Goal: Task Accomplishment & Management: Manage account settings

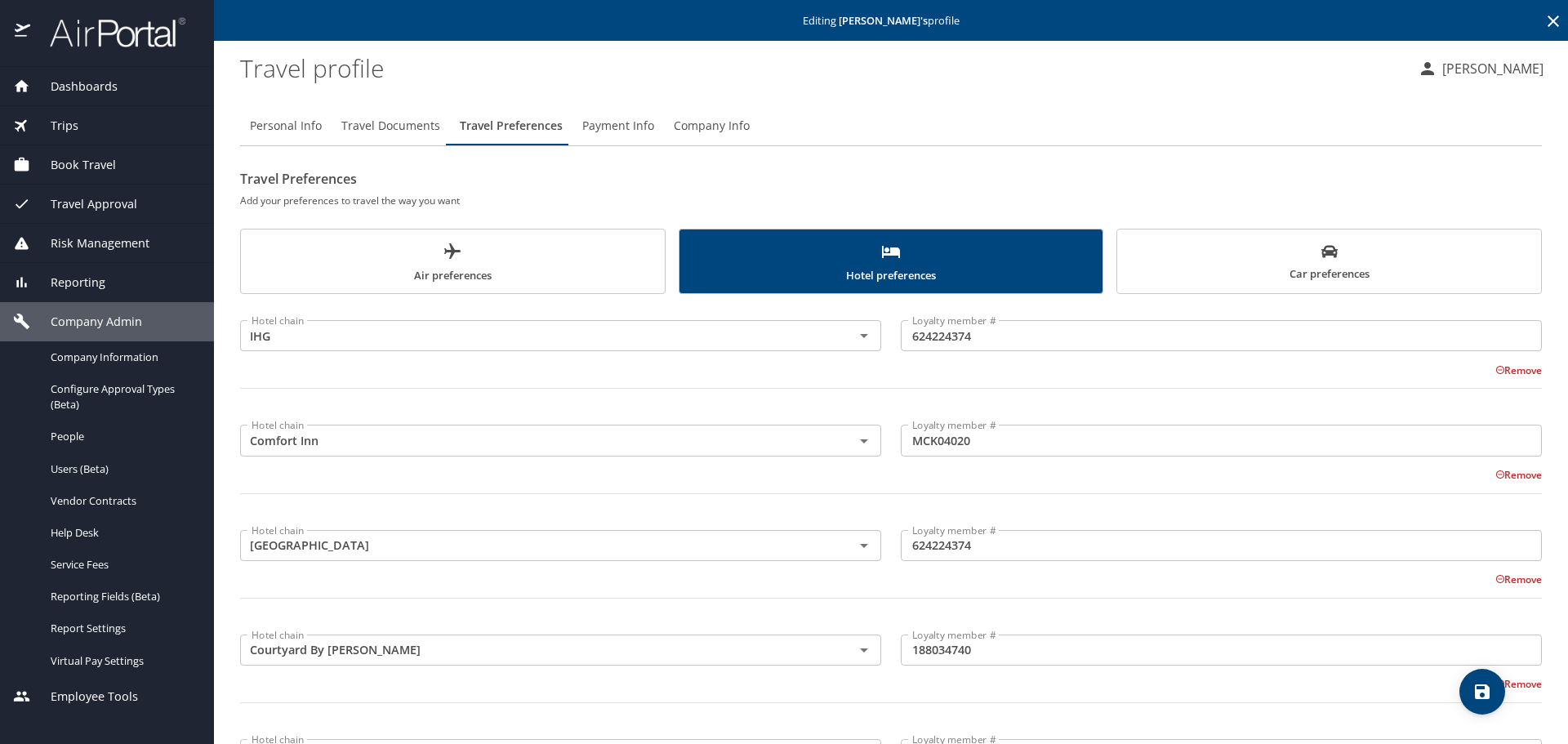
click at [1543, 22] on icon at bounding box center [1553, 21] width 19 height 19
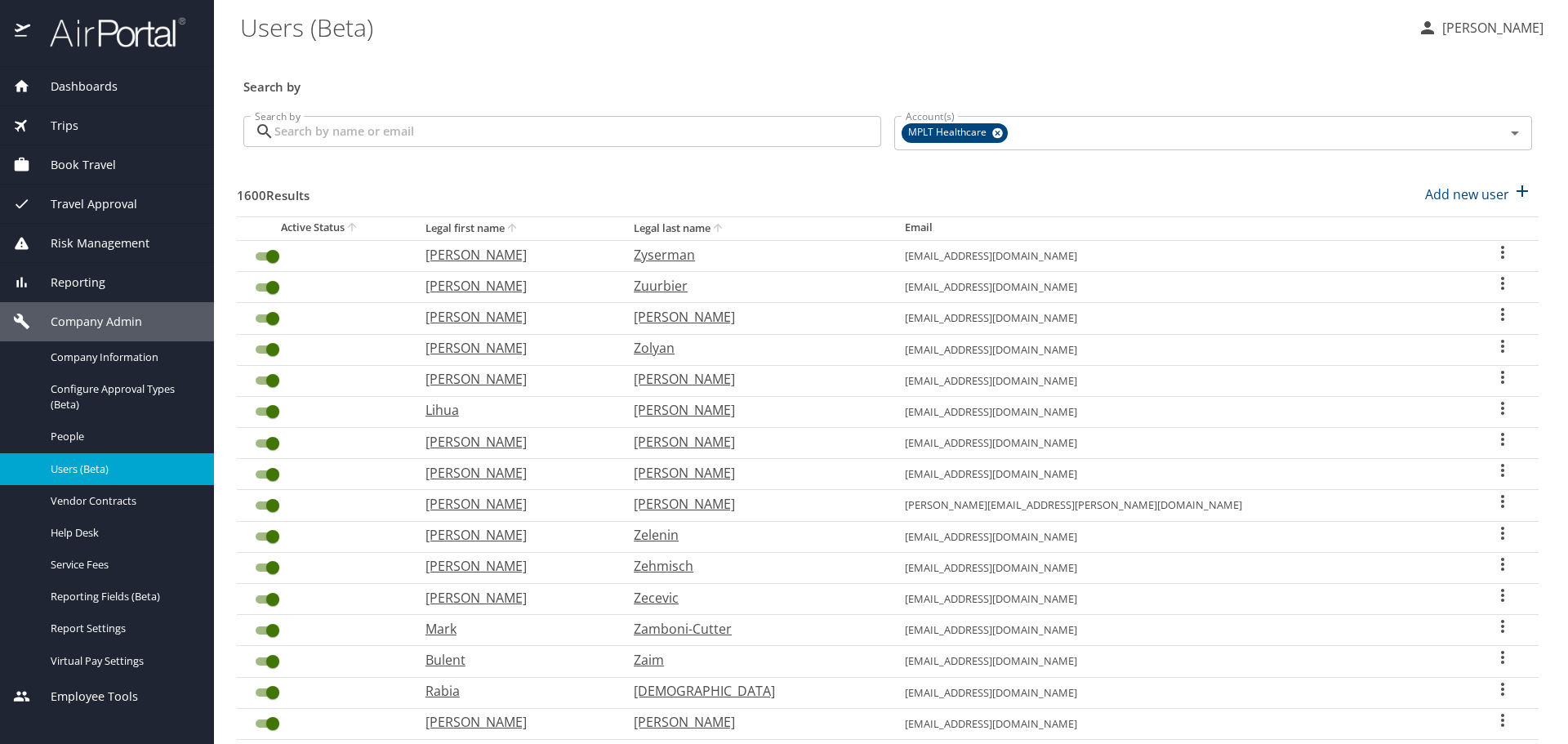
click at [718, 130] on input "Search by" at bounding box center [578, 131] width 607 height 31
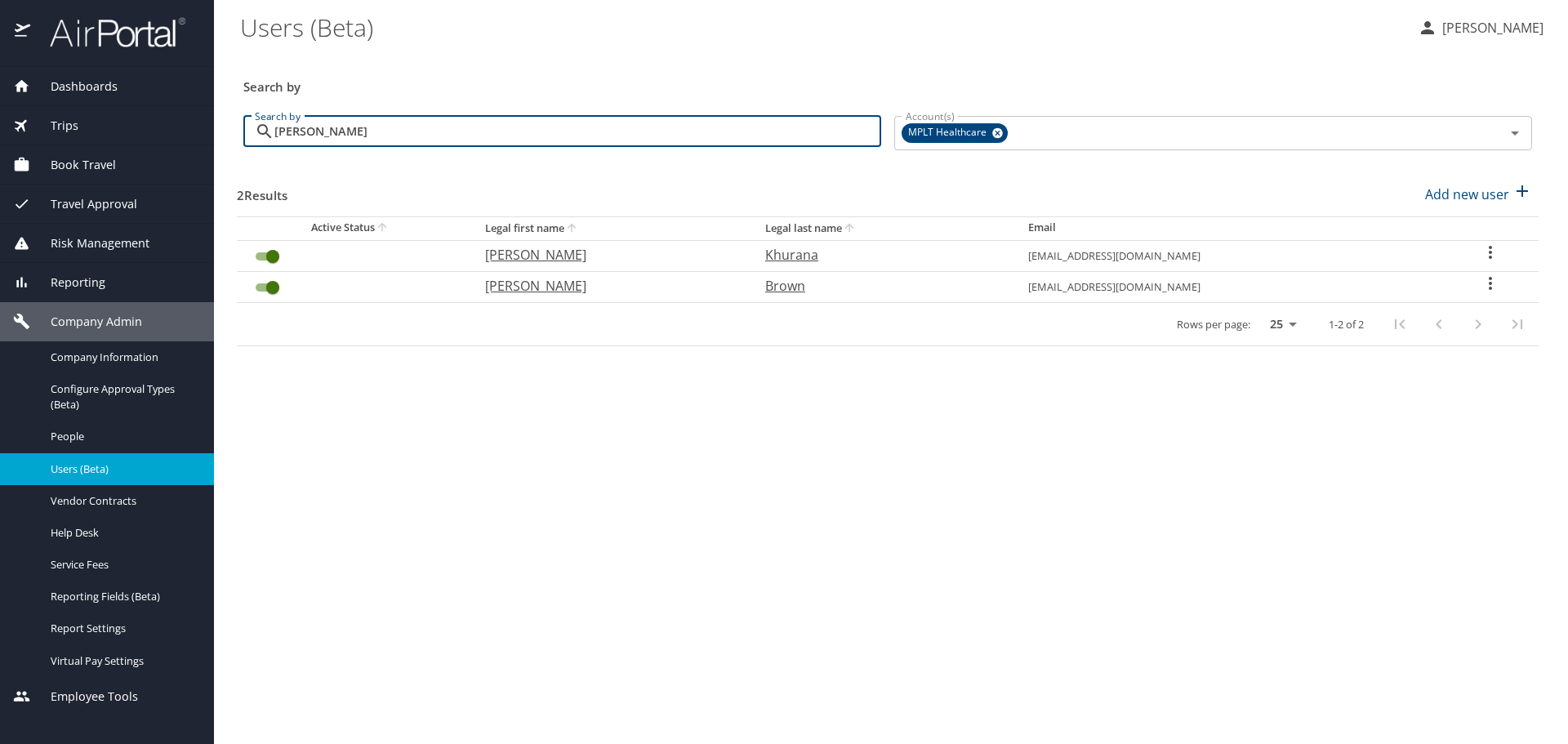
type input "[PERSON_NAME]"
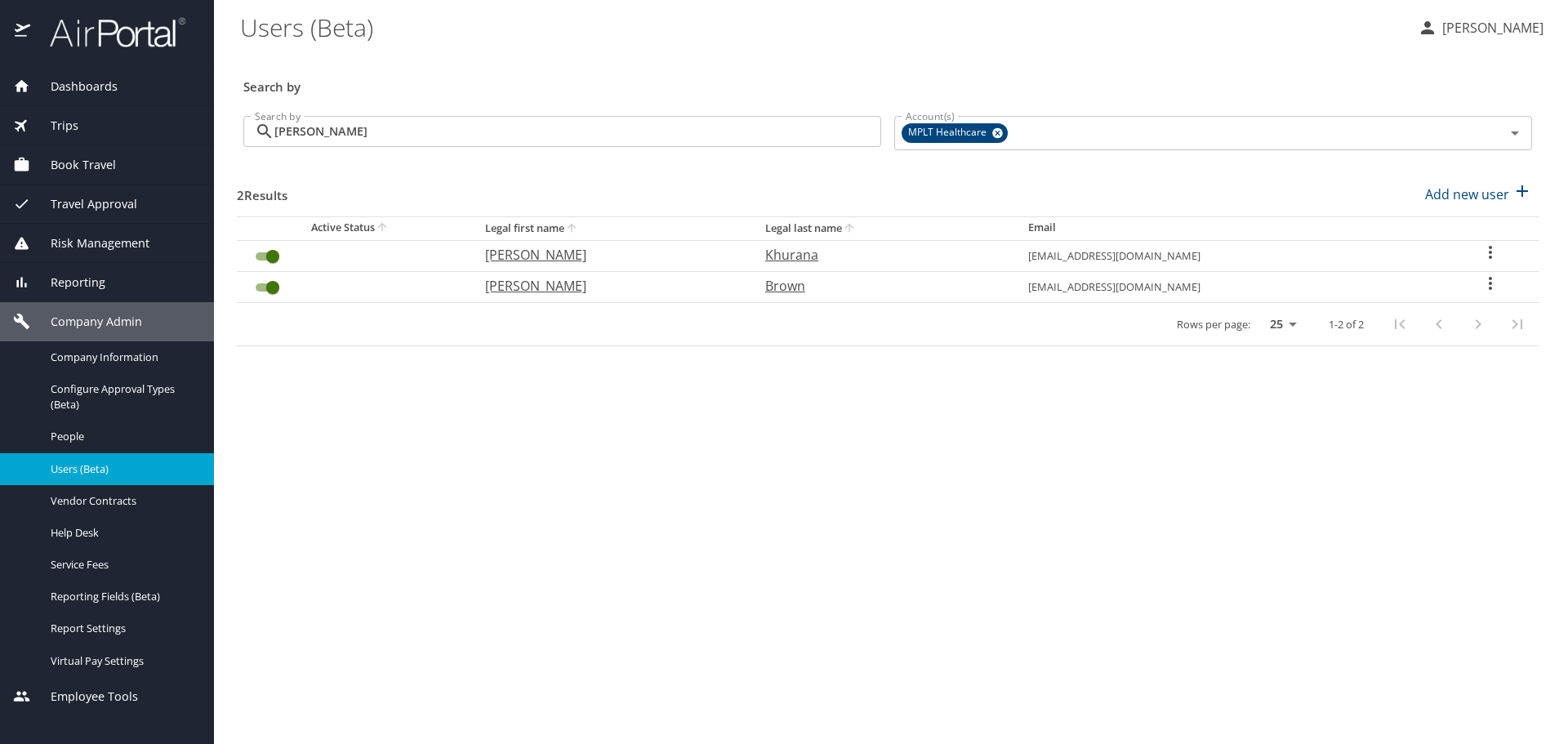
click at [518, 254] on p "[PERSON_NAME]" at bounding box center [609, 254] width 247 height 19
select select "US"
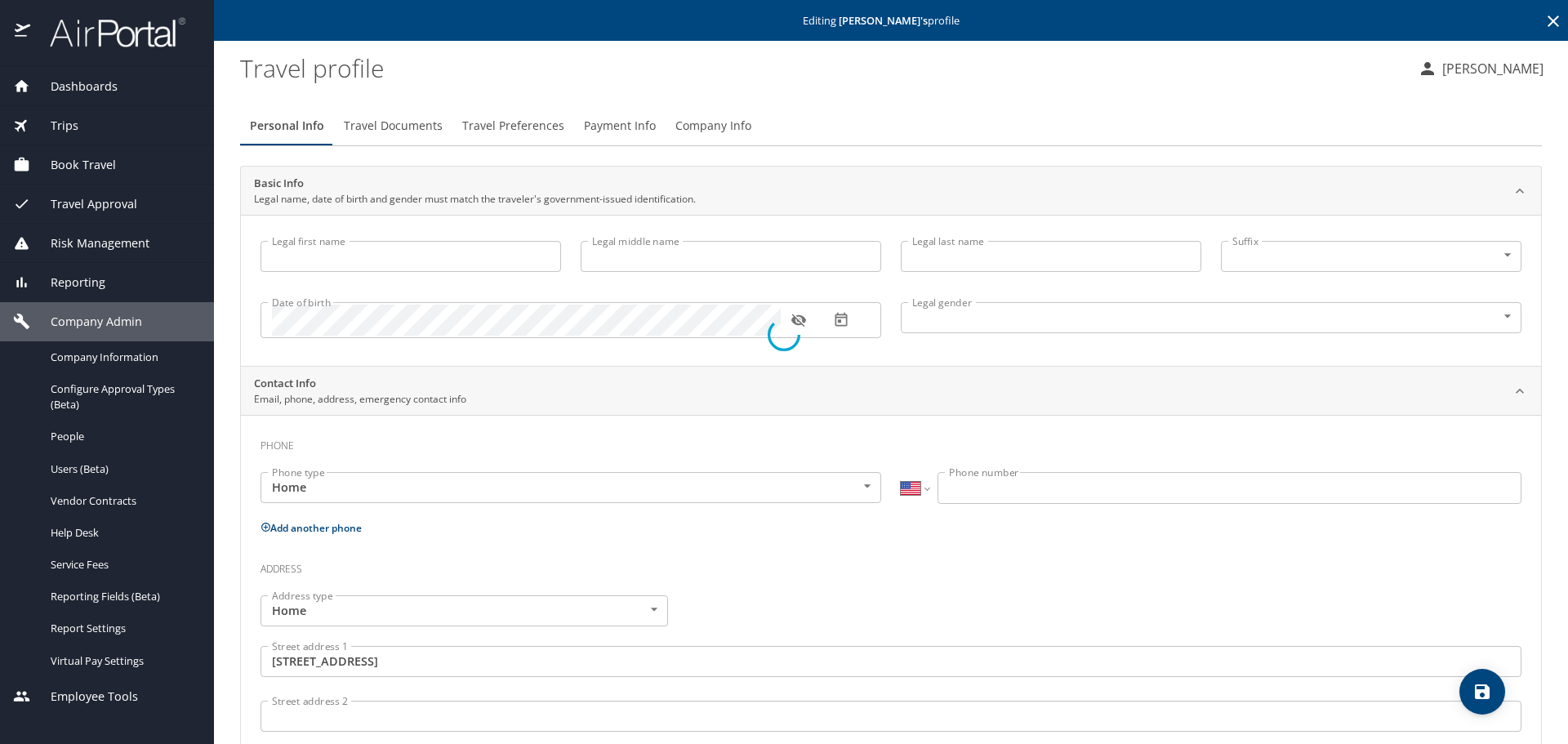
type input "[PERSON_NAME]"
type input "Khurana"
type input "[DEMOGRAPHIC_DATA]"
type input "[PERSON_NAME]"
type input "Khurana"
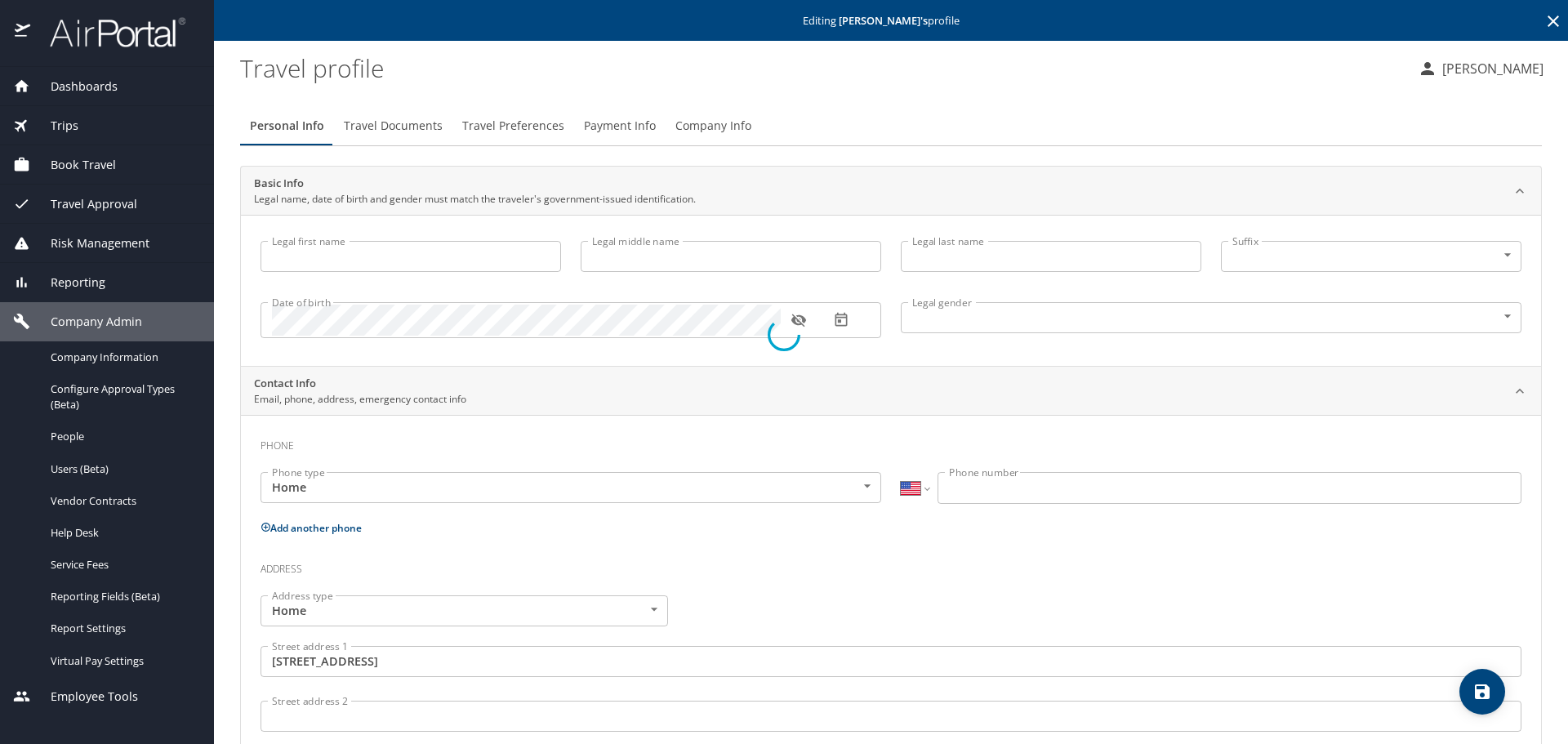
type input "[PHONE_NUMBER]"
type input "[GEOGRAPHIC_DATA]"
type input "[US_STATE]"
select select "US"
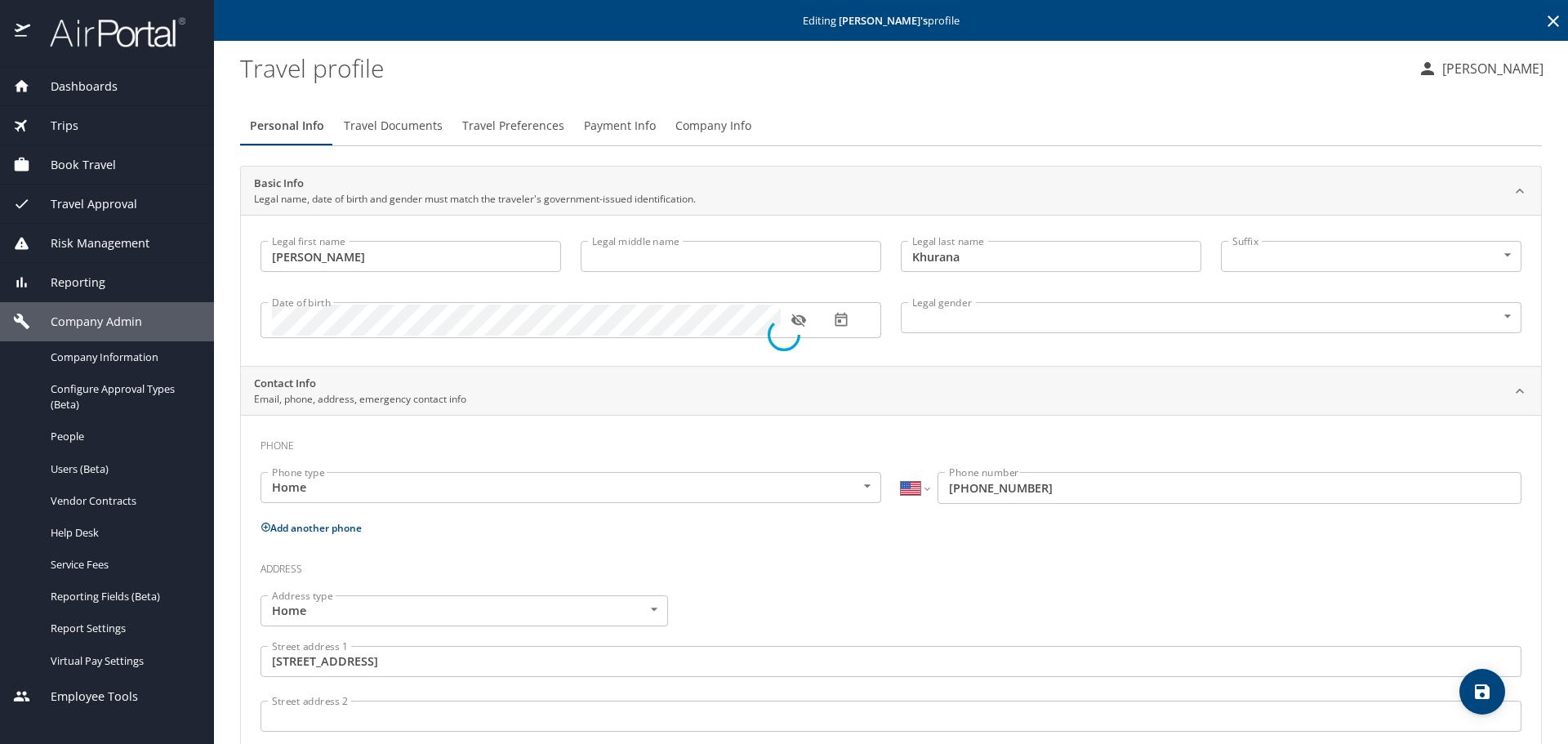
select select "US"
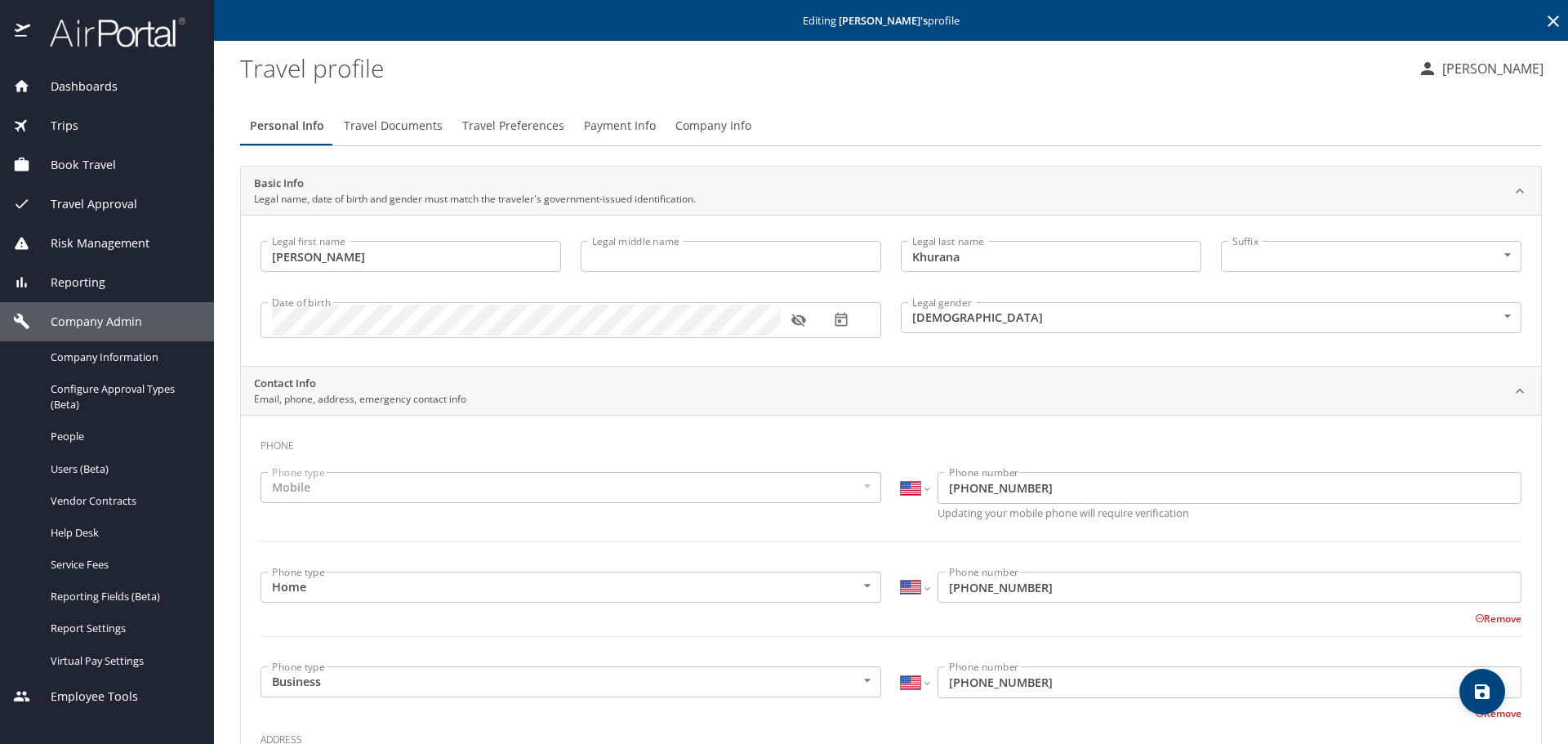
click at [491, 127] on span "Travel Preferences" at bounding box center [513, 126] width 102 height 20
